Goal: Task Accomplishment & Management: Complete application form

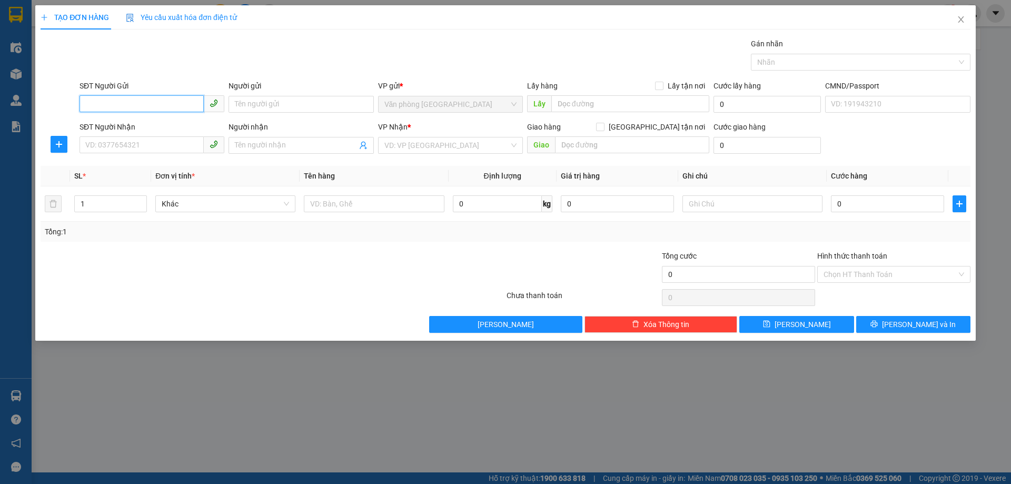
click at [168, 105] on input "SĐT Người Gửi" at bounding box center [142, 103] width 124 height 17
type input "0969175495"
click at [269, 106] on input "Người gửi" at bounding box center [301, 104] width 145 height 17
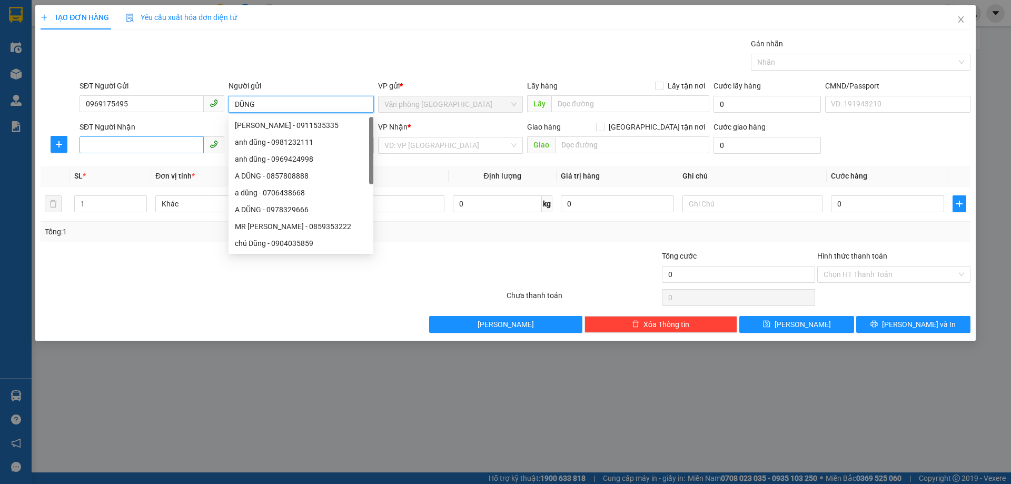
type input "DŨNG"
click at [164, 145] on input "SĐT Người Nhận" at bounding box center [142, 144] width 124 height 17
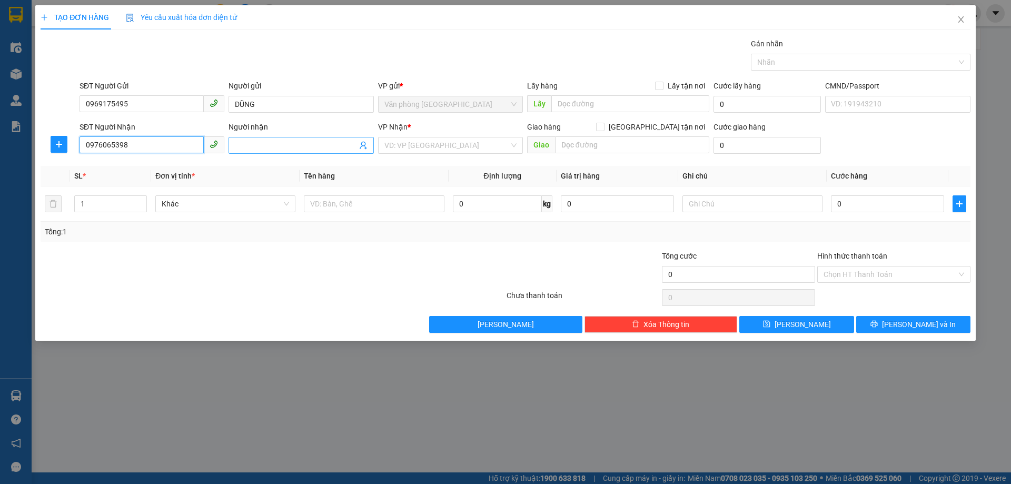
type input "0976065398"
click at [241, 142] on input "Người nhận" at bounding box center [296, 146] width 122 height 12
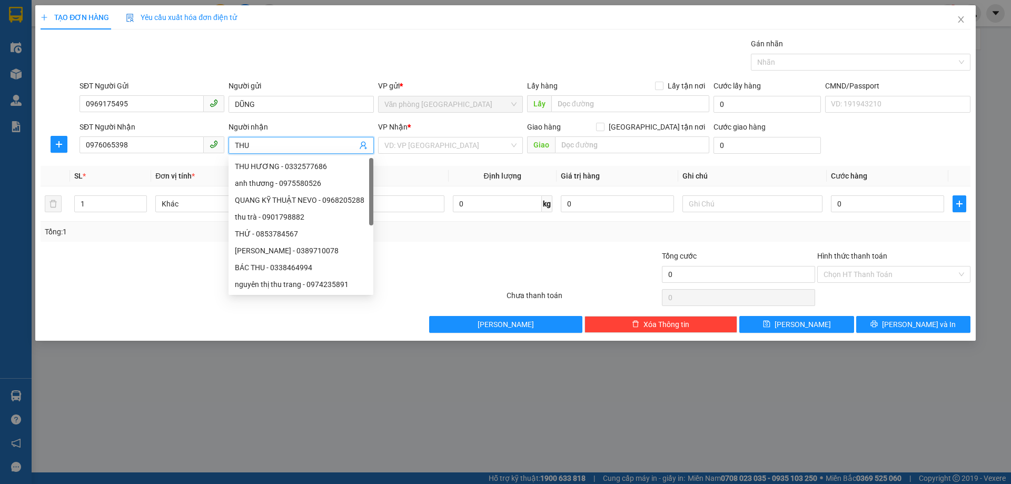
click at [299, 144] on input "THU" at bounding box center [296, 146] width 122 height 12
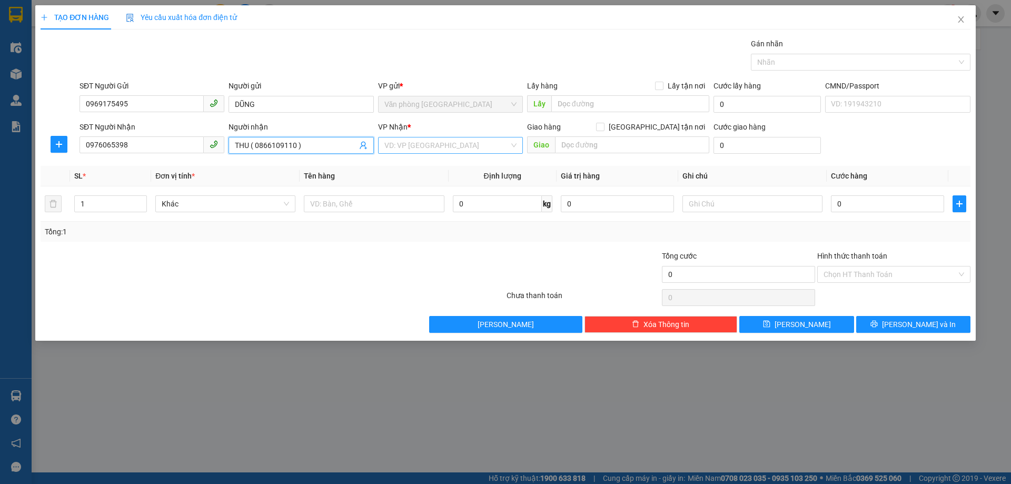
type input "THU ( 0866109110 )"
click at [433, 142] on input "search" at bounding box center [446, 145] width 125 height 16
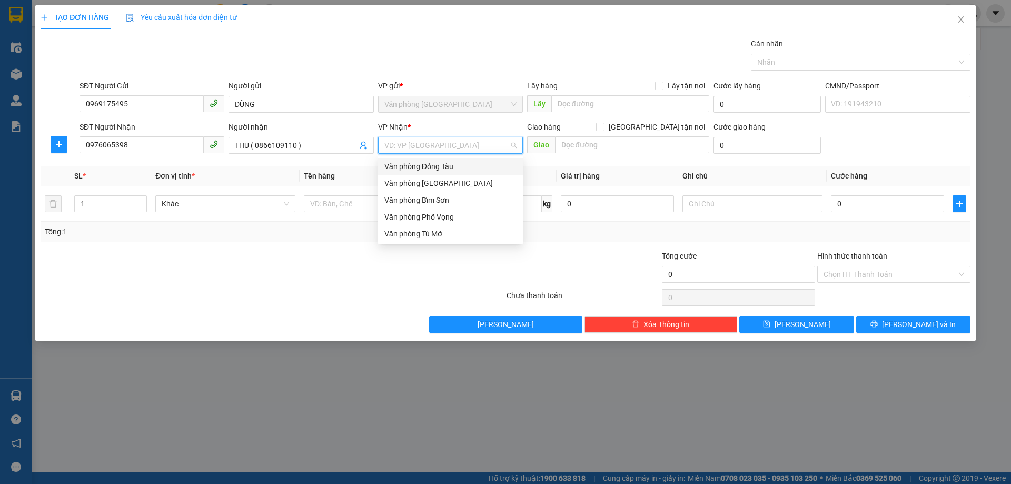
click at [456, 165] on div "Văn phòng Đồng Tàu" at bounding box center [450, 167] width 132 height 12
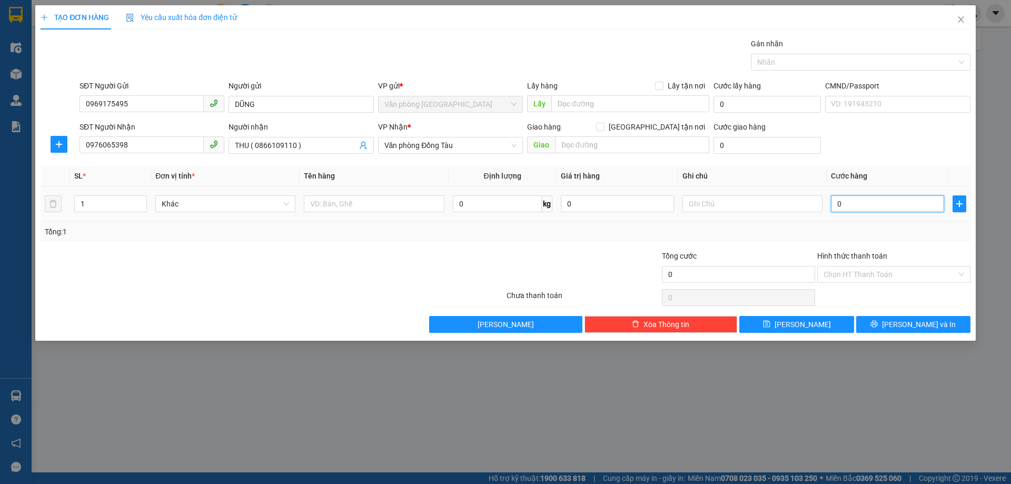
click at [850, 204] on input "0" at bounding box center [887, 203] width 113 height 17
type input "3"
type input "30"
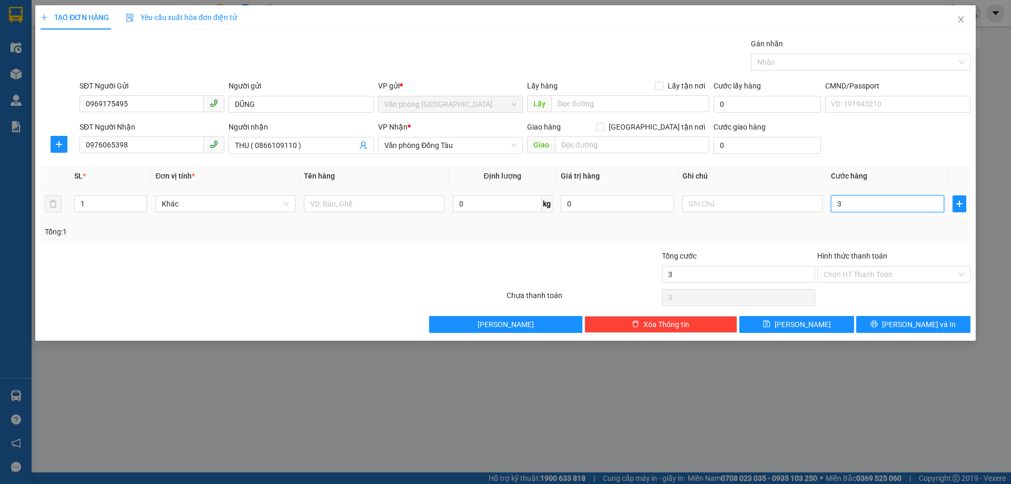
type input "30"
type input "300"
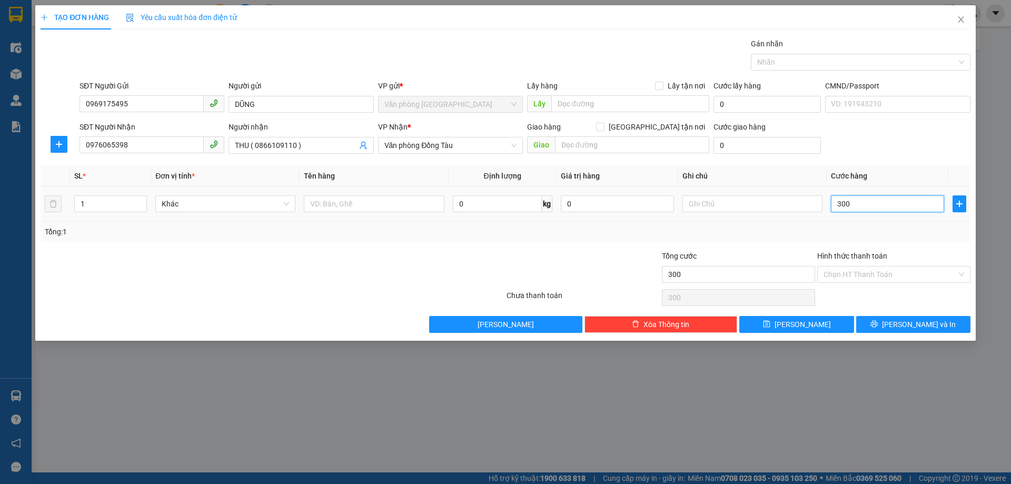
type input "3.000"
type input "30.000"
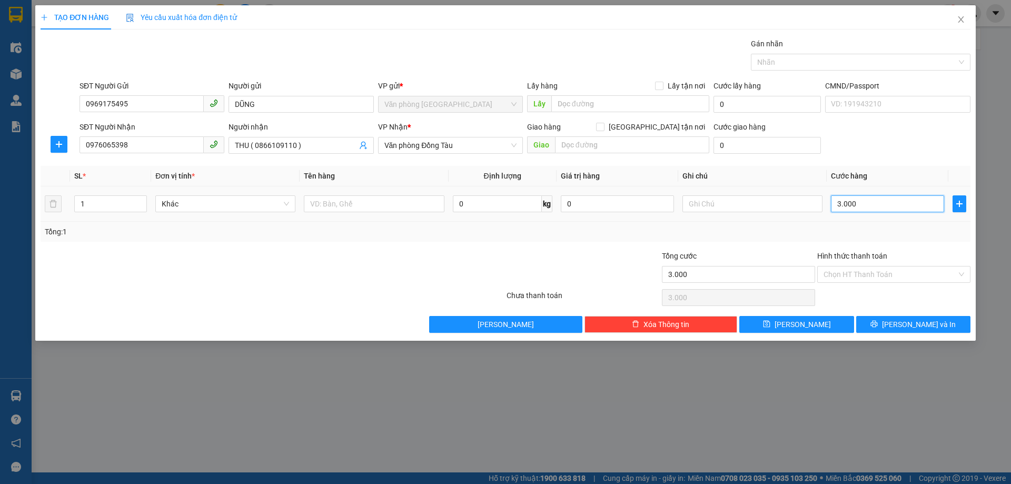
type input "30.000"
drag, startPoint x: 886, startPoint y: 327, endPoint x: 852, endPoint y: 317, distance: 36.2
click at [886, 325] on button "[PERSON_NAME] và In" at bounding box center [913, 324] width 114 height 17
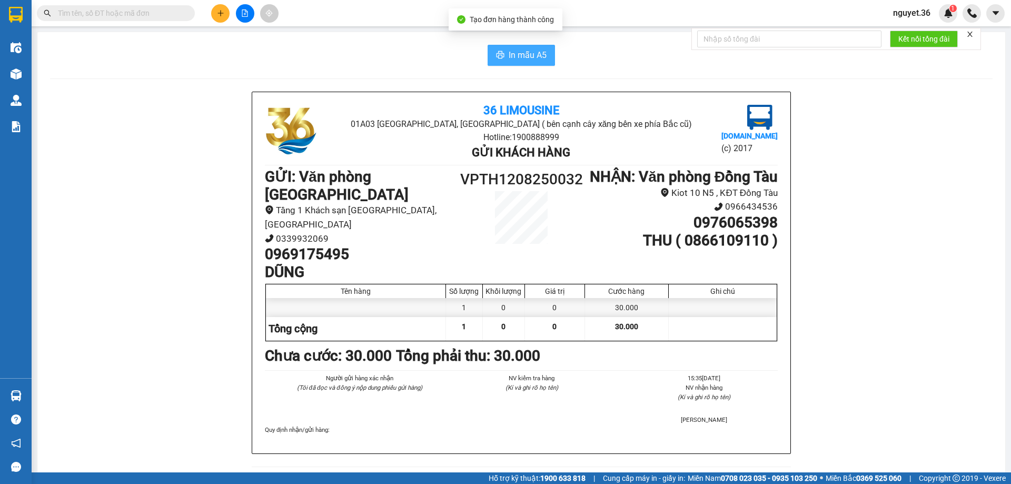
click at [511, 53] on span "In mẫu A5" at bounding box center [528, 54] width 38 height 13
